Goal: Task Accomplishment & Management: Complete application form

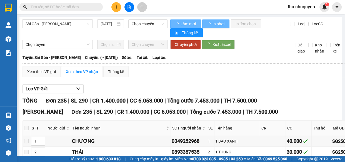
type input "[DATE]"
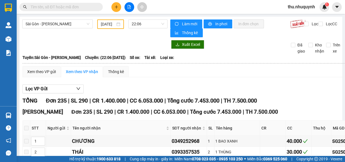
click at [69, 10] on span at bounding box center [60, 7] width 83 height 8
click at [70, 9] on input "text" at bounding box center [64, 7] width 66 height 6
paste input "0384687898"
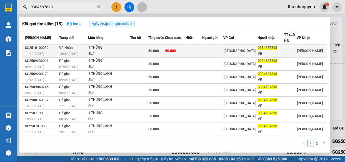
type input "0384687898"
click at [176, 49] on span "60.000" at bounding box center [170, 51] width 11 height 4
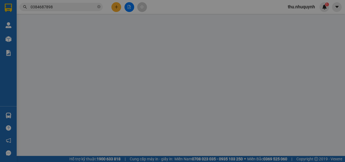
scroll to position [42, 0]
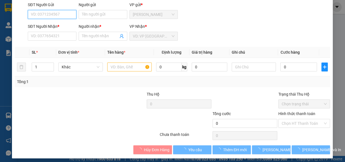
type input "0384687898"
type input "VỆ"
type input "60.000"
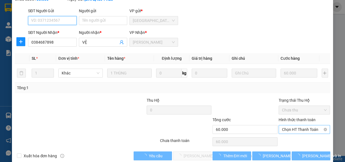
click at [307, 127] on span "Chọn HT Thanh Toán" at bounding box center [304, 129] width 45 height 8
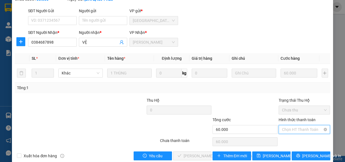
click at [300, 139] on div "Tại văn phòng" at bounding box center [301, 140] width 44 height 6
type input "0"
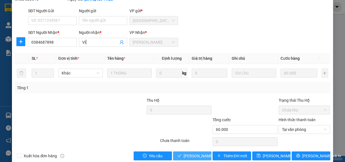
click at [197, 156] on span "[PERSON_NAME] và [PERSON_NAME] hàng" at bounding box center [221, 156] width 75 height 6
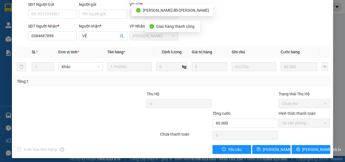
scroll to position [0, 0]
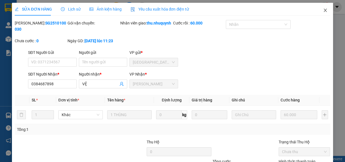
click at [319, 11] on span "Close" at bounding box center [326, 11] width 16 height 16
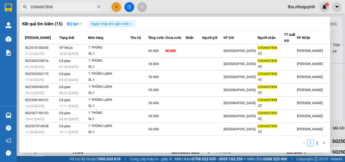
click at [62, 9] on input "0384687898" at bounding box center [64, 7] width 66 height 6
click at [73, 6] on input "0384687898" at bounding box center [64, 7] width 66 height 6
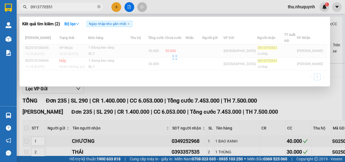
type input "0913770551"
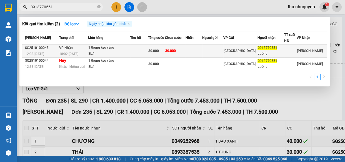
click at [130, 53] on div "SL: 1" at bounding box center [109, 54] width 42 height 6
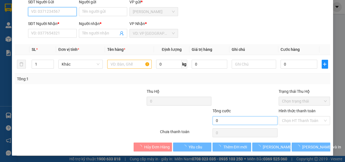
type input "0913770551"
type input "cường"
type input "30.000"
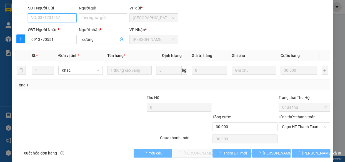
scroll to position [51, 0]
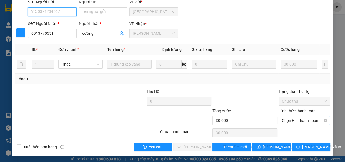
click at [309, 117] on span "Chọn HT Thanh Toán" at bounding box center [304, 120] width 45 height 8
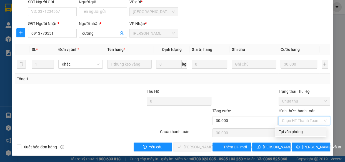
click at [297, 130] on div "Tại văn phòng" at bounding box center [301, 132] width 44 height 6
type input "0"
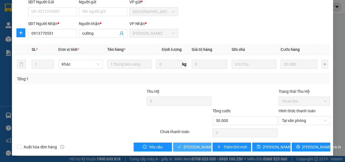
click at [188, 148] on span "[PERSON_NAME] và [PERSON_NAME] hàng" at bounding box center [221, 147] width 75 height 6
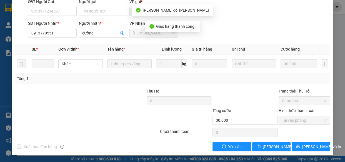
scroll to position [0, 0]
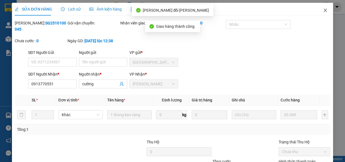
drag, startPoint x: 322, startPoint y: 8, endPoint x: 146, endPoint y: 2, distance: 175.5
click at [323, 8] on icon "close" at bounding box center [325, 10] width 4 height 4
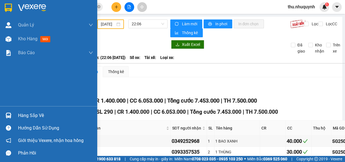
click at [11, 10] on img at bounding box center [8, 8] width 7 height 8
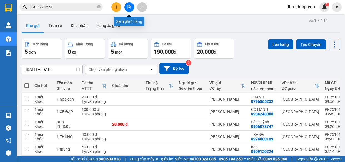
click at [128, 8] on icon "file-add" at bounding box center [129, 7] width 4 height 4
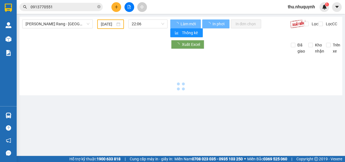
type input "[DATE]"
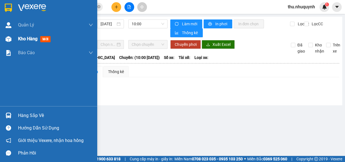
click at [16, 39] on div "Kho hàng mới" at bounding box center [48, 39] width 97 height 14
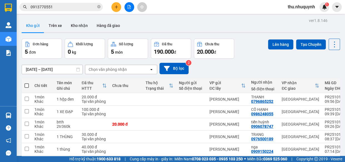
scroll to position [25, 0]
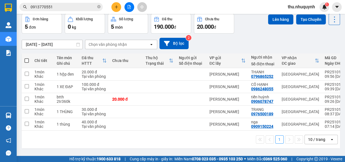
click at [48, 9] on input "0913770551" at bounding box center [64, 7] width 66 height 6
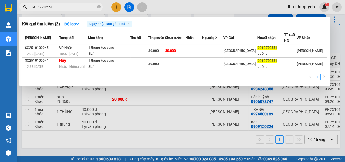
click at [48, 9] on input "0913770551" at bounding box center [64, 7] width 66 height 6
click at [66, 9] on input "0913770551" at bounding box center [64, 7] width 66 height 6
paste input "865804547"
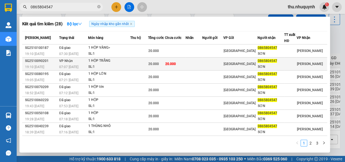
type input "0865804547"
click at [165, 64] on div "20.000" at bounding box center [156, 64] width 16 height 6
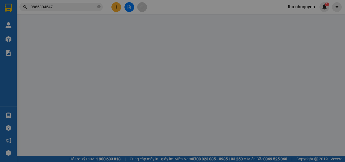
type input "0865804547"
type input "SƠN"
type input "20.000"
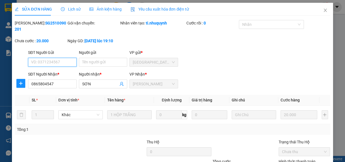
scroll to position [51, 0]
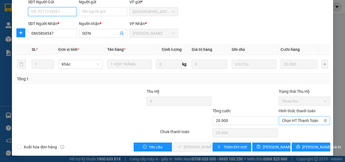
click at [289, 119] on span "Chọn HT Thanh Toán" at bounding box center [304, 120] width 45 height 8
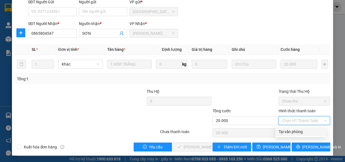
click at [285, 133] on div "Tại văn phòng" at bounding box center [301, 132] width 44 height 6
type input "0"
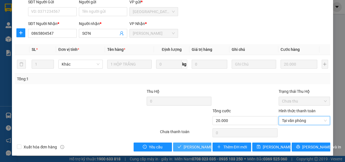
click at [188, 146] on span "[PERSON_NAME] và [PERSON_NAME] hàng" at bounding box center [221, 147] width 75 height 6
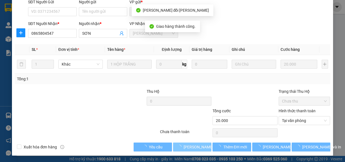
scroll to position [0, 0]
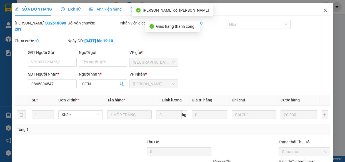
click at [323, 8] on icon "close" at bounding box center [325, 10] width 4 height 4
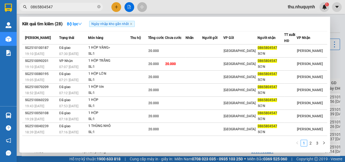
click at [56, 6] on input "0865804547" at bounding box center [64, 7] width 66 height 6
paste input "908002254"
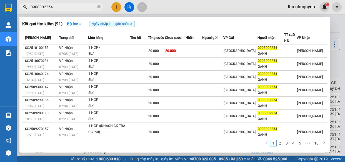
type input "0908002254"
